Goal: Task Accomplishment & Management: Use online tool/utility

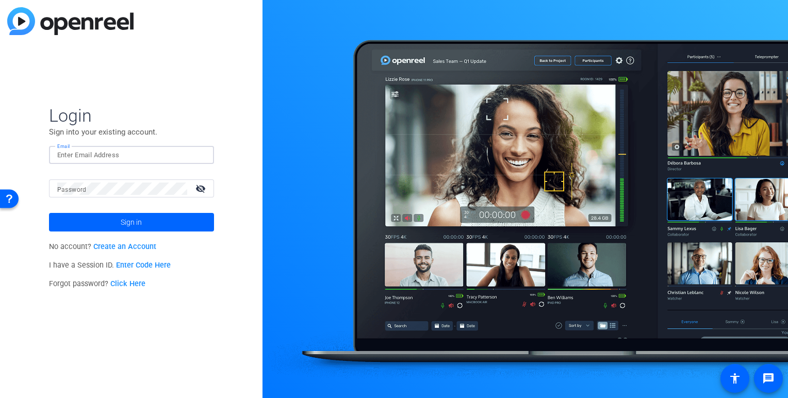
click at [80, 158] on input "Email" at bounding box center [131, 155] width 149 height 12
type input "[PERSON_NAME][EMAIL_ADDRESS][PERSON_NAME][PERSON_NAME][DOMAIN_NAME]"
click at [97, 198] on mat-form-field "Password visibility_off" at bounding box center [131, 196] width 165 height 34
click at [49, 213] on button "Sign in" at bounding box center [131, 222] width 165 height 19
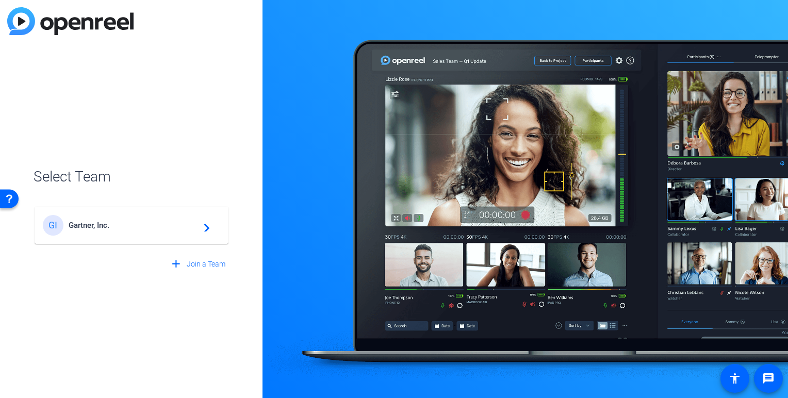
click at [90, 220] on div "GI Gartner, Inc. navigate_next" at bounding box center [131, 225] width 177 height 21
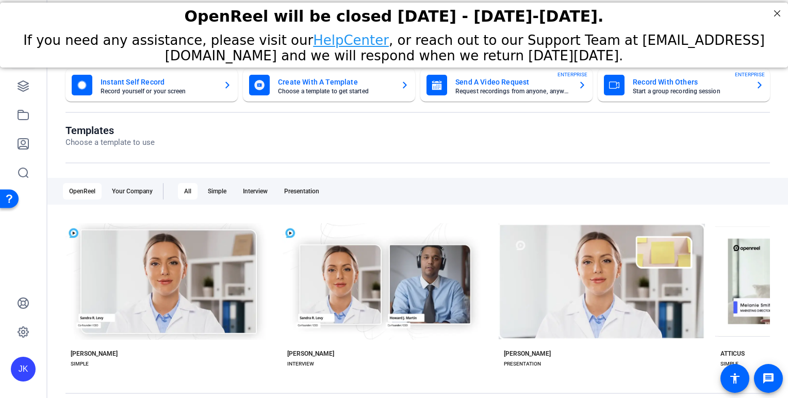
click at [262, 107] on openreel-dashboard-quick-actions "Instant Self Record Record yourself or your screen Create With A Template Choos…" at bounding box center [417, 97] width 704 height 56
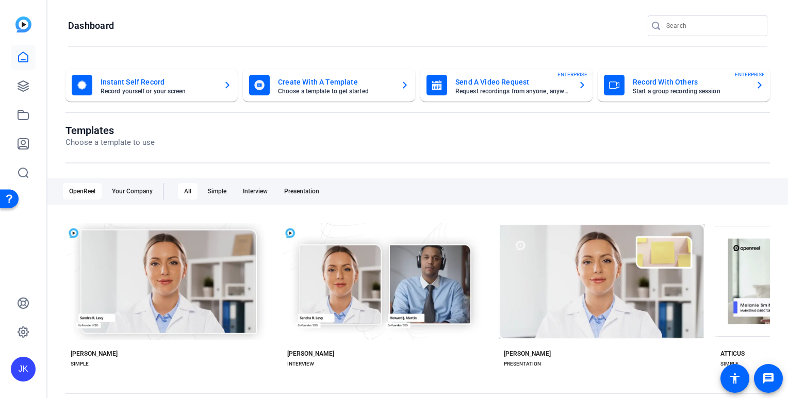
click at [283, 41] on openreel-divider-bar at bounding box center [417, 47] width 699 height 22
